Goal: Task Accomplishment & Management: Use online tool/utility

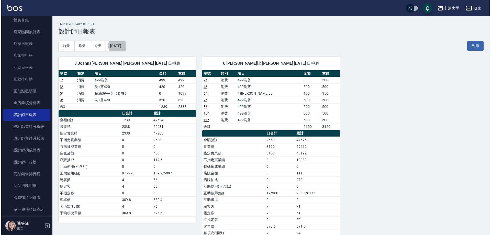
scroll to position [195, 0]
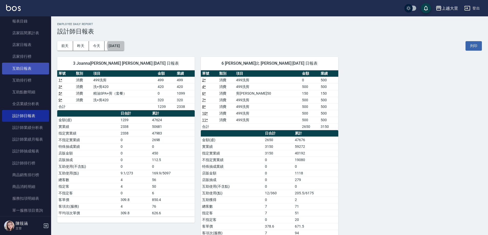
click at [32, 72] on link "互助日報表" at bounding box center [25, 69] width 47 height 12
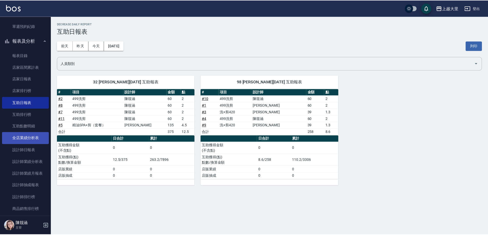
scroll to position [169, 0]
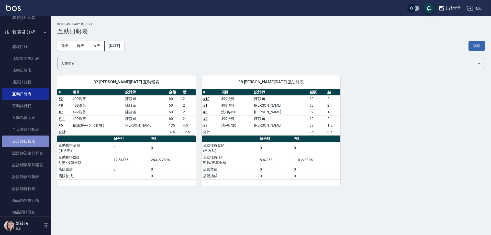
click at [26, 143] on link "設計師日報表" at bounding box center [25, 142] width 47 height 12
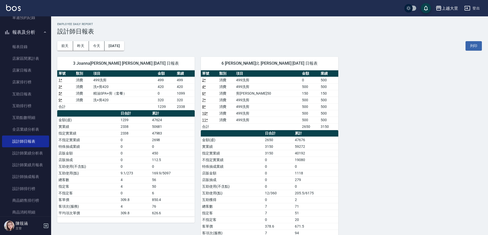
click at [432, 169] on div "3 Joanna喬安娜 蔡澄蕎 09/13/2025 日報表 單號 類別 項目 金額 業績 1 * 消費 499洗剪 499 499 3 * 消費 洗+剪42…" at bounding box center [266, 150] width 431 height 199
click at [23, 28] on button "報表及分析" at bounding box center [25, 32] width 47 height 13
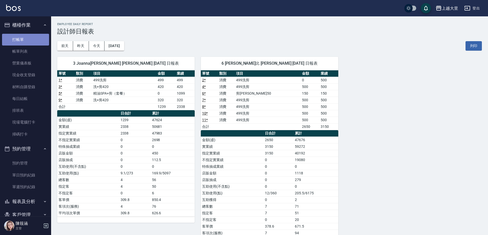
click at [31, 36] on link "打帳單" at bounding box center [25, 40] width 47 height 12
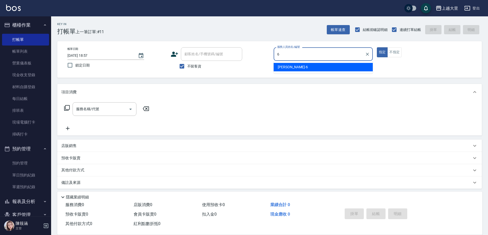
type input "Phoebe菲比-6"
type button "true"
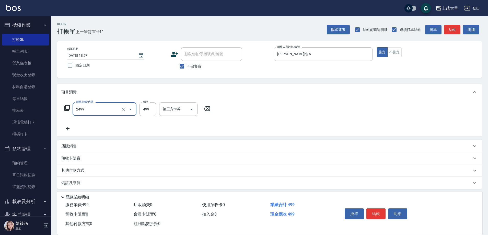
type input "499洗剪(2499)"
type input "500"
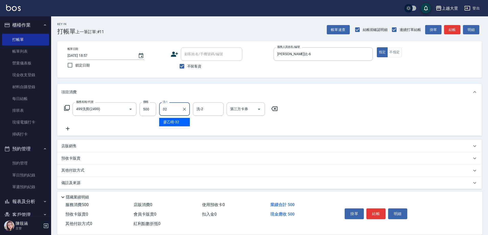
type input "廖乙晴-32"
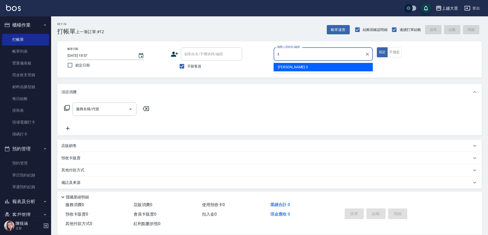
type input "Joanna喬安娜-3"
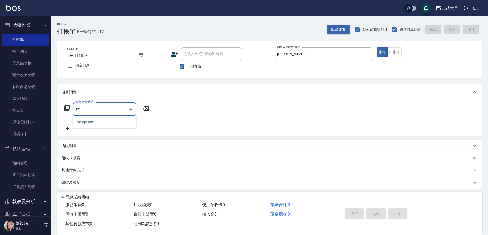
type input "0"
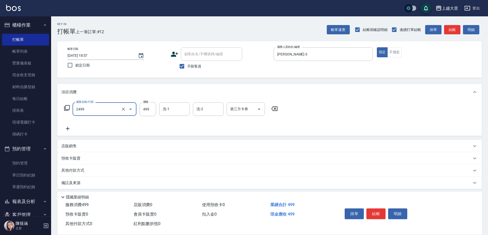
type input "499洗剪(2499)"
type input "Ivy-98"
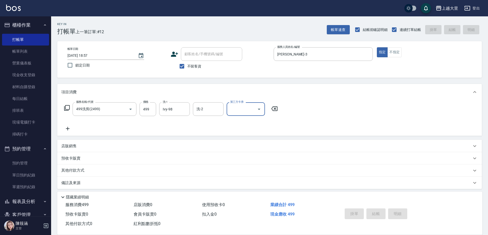
type input "2025/09/13 18:58"
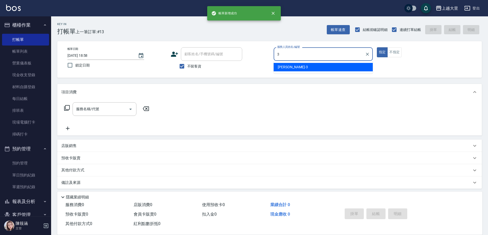
type input "Joanna喬安娜-3"
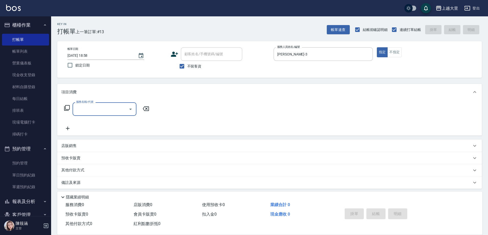
type input "0"
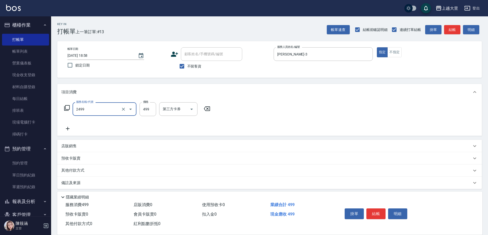
type input "499洗剪(2499)"
type input "+"
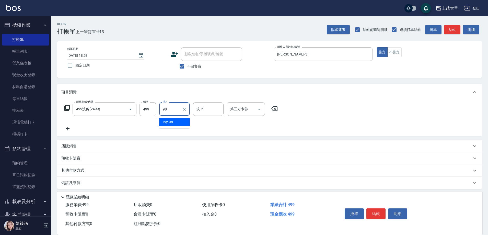
type input "Ivy-98"
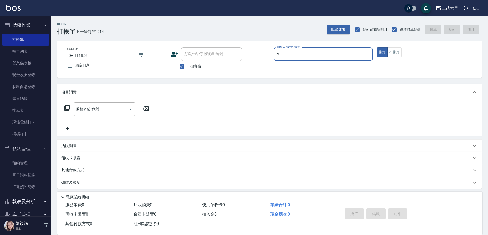
type input "Joanna喬安娜-3"
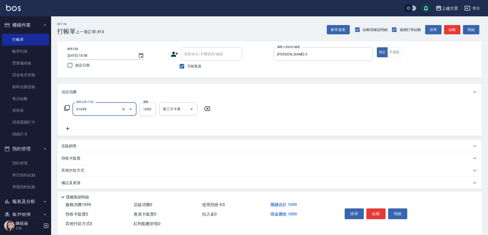
type input "精油SPA+剪（套餐）(01099)"
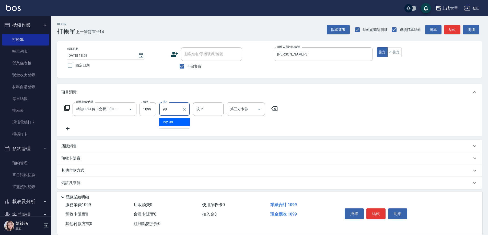
type input "Ivy-98"
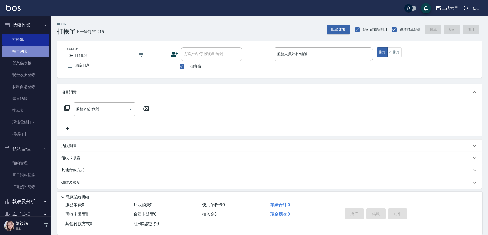
click at [26, 53] on link "帳單列表" at bounding box center [25, 52] width 47 height 12
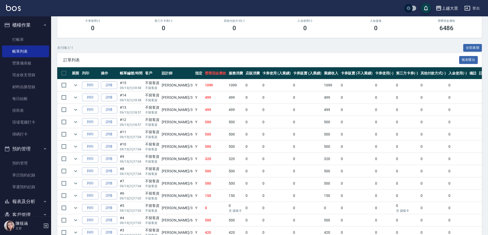
scroll to position [77, 0]
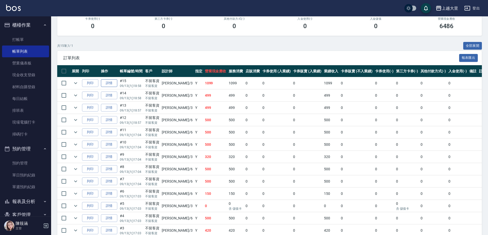
click at [108, 82] on link "詳情" at bounding box center [109, 83] width 16 height 8
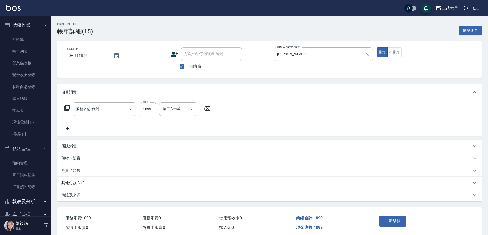
checkbox input "true"
type input "Joanna喬安娜-3"
type input "精油SPA+剪（套餐）(01099)"
click at [395, 56] on button "不指定" at bounding box center [395, 52] width 14 height 10
click at [393, 219] on button "重新結帳" at bounding box center [393, 221] width 27 height 11
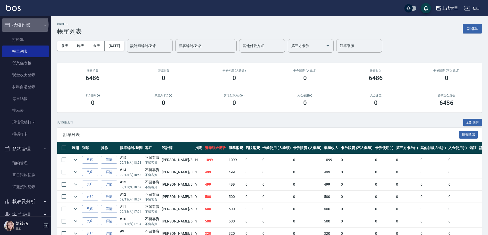
click at [25, 25] on button "櫃檯作業" at bounding box center [25, 24] width 47 height 13
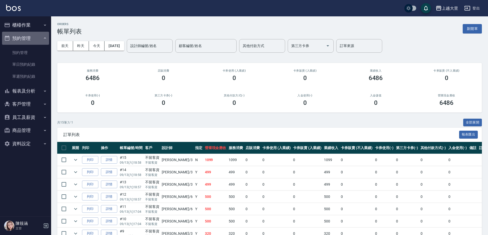
click at [29, 38] on button "預約管理" at bounding box center [25, 38] width 47 height 13
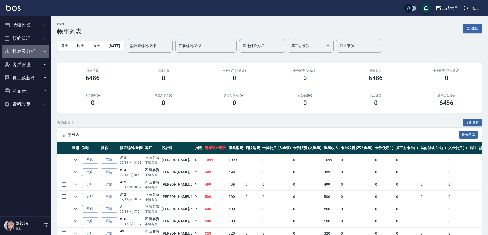
drag, startPoint x: 32, startPoint y: 50, endPoint x: 28, endPoint y: 52, distance: 4.7
click at [32, 51] on button "報表及分析" at bounding box center [25, 51] width 47 height 13
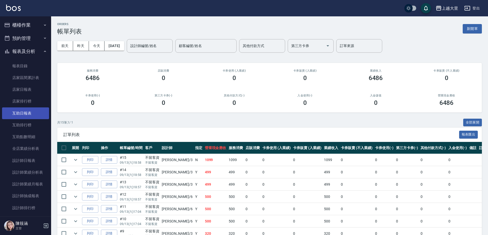
click at [23, 111] on link "互助日報表" at bounding box center [25, 113] width 47 height 12
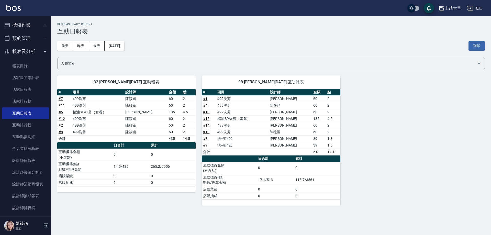
click at [26, 28] on button "櫃檯作業" at bounding box center [25, 24] width 47 height 13
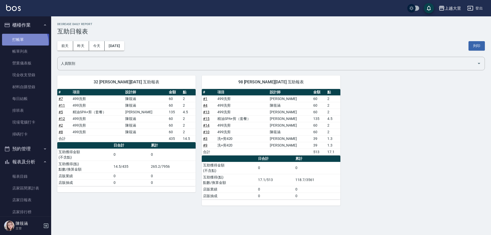
click at [23, 42] on link "打帳單" at bounding box center [25, 40] width 47 height 12
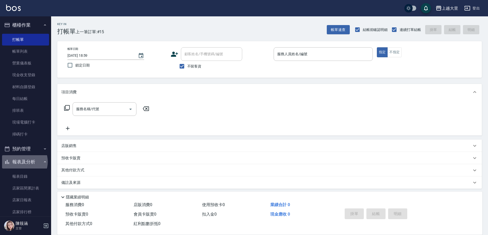
click at [20, 162] on button "報表及分析" at bounding box center [25, 161] width 47 height 13
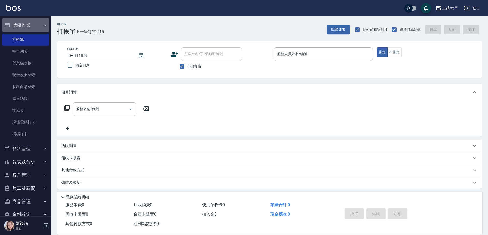
click at [30, 24] on button "櫃檯作業" at bounding box center [25, 24] width 47 height 13
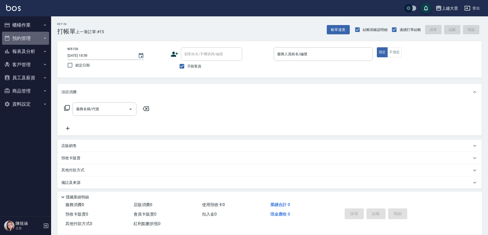
click at [27, 43] on button "預約管理" at bounding box center [25, 38] width 47 height 13
click at [35, 39] on button "預約管理" at bounding box center [25, 38] width 47 height 13
click at [32, 52] on button "報表及分析" at bounding box center [25, 51] width 47 height 13
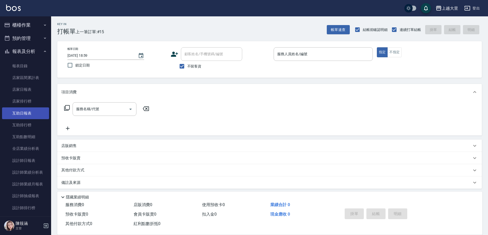
click at [29, 112] on link "互助日報表" at bounding box center [25, 113] width 47 height 12
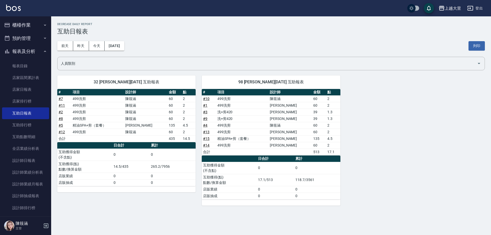
click at [26, 51] on button "報表及分析" at bounding box center [25, 51] width 47 height 13
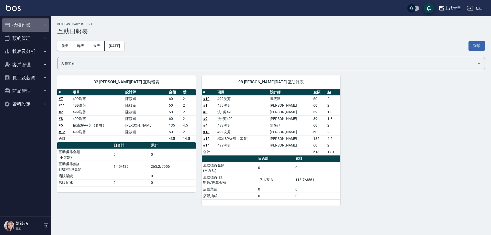
click at [14, 23] on button "櫃檯作業" at bounding box center [25, 24] width 47 height 13
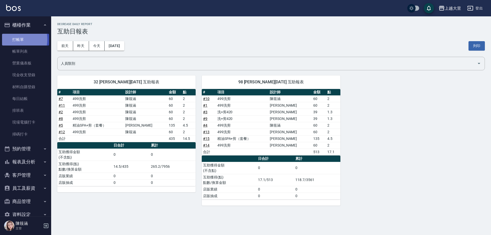
click at [11, 39] on link "打帳單" at bounding box center [25, 40] width 47 height 12
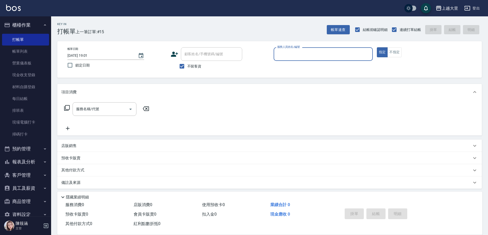
click at [34, 159] on button "報表及分析" at bounding box center [25, 161] width 47 height 13
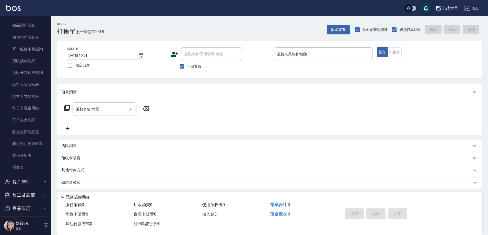
scroll to position [334, 0]
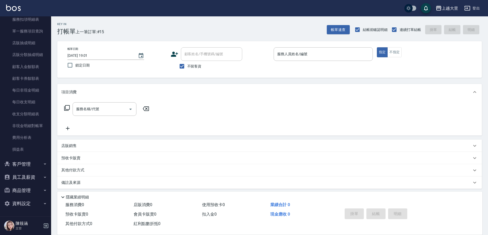
click at [32, 201] on button "資料設定" at bounding box center [25, 203] width 47 height 13
click at [28, 183] on button "員工及薪資" at bounding box center [25, 177] width 47 height 13
click at [27, 167] on button "客戶管理" at bounding box center [25, 164] width 47 height 13
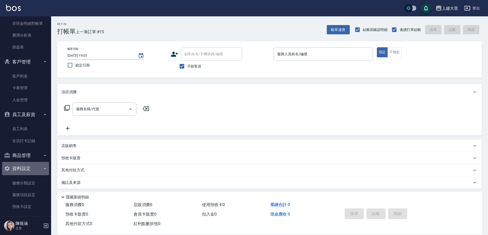
click at [26, 166] on button "資料設定" at bounding box center [25, 168] width 47 height 13
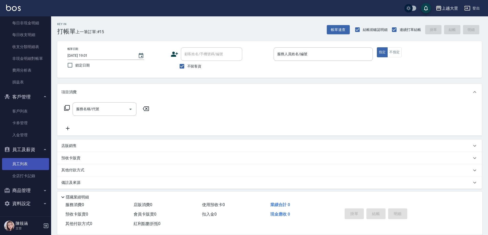
scroll to position [402, 0]
click at [29, 192] on button "商品管理" at bounding box center [25, 190] width 47 height 13
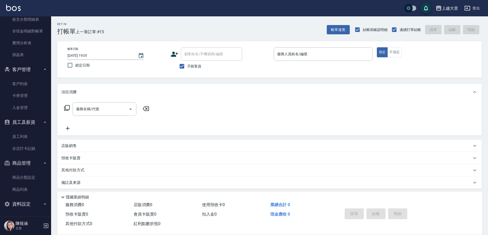
scroll to position [429, 0]
click at [26, 205] on button "資料設定" at bounding box center [25, 203] width 47 height 13
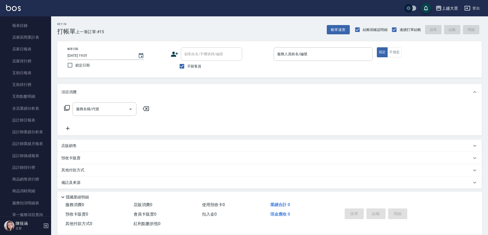
scroll to position [528, 0]
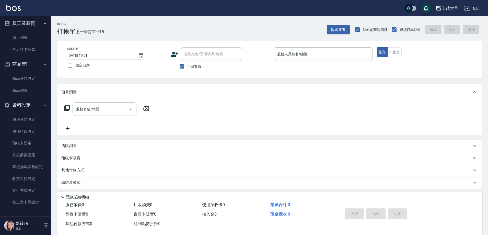
click at [23, 104] on button "資料設定" at bounding box center [25, 104] width 47 height 13
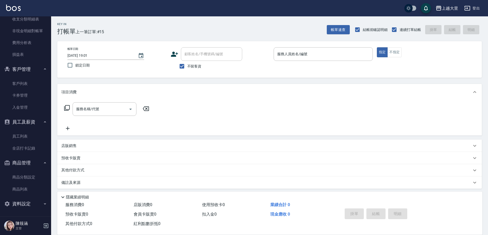
scroll to position [429, 0]
click at [19, 161] on button "商品管理" at bounding box center [25, 162] width 47 height 13
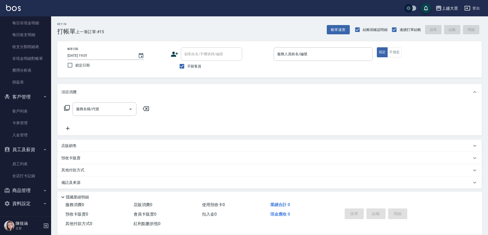
click at [27, 151] on button "員工及薪資" at bounding box center [25, 149] width 47 height 13
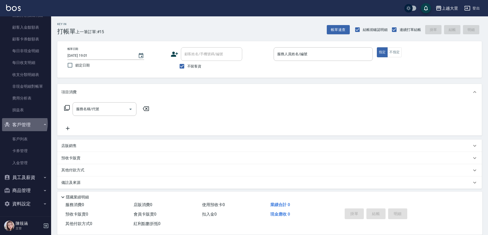
click at [16, 123] on button "客戶管理" at bounding box center [25, 124] width 47 height 13
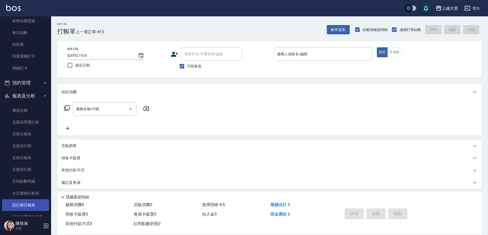
scroll to position [53, 0]
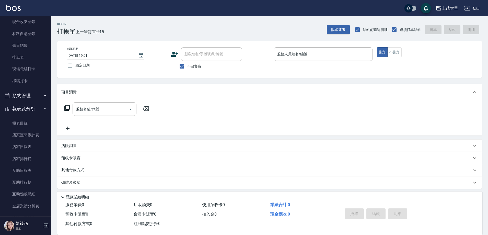
click at [14, 107] on button "報表及分析" at bounding box center [25, 108] width 47 height 13
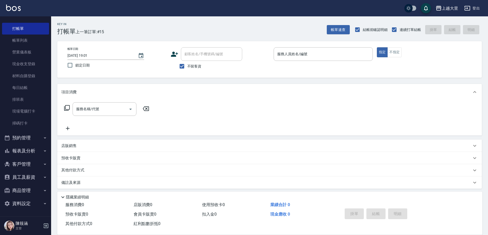
scroll to position [0, 0]
